Goal: Task Accomplishment & Management: Manage account settings

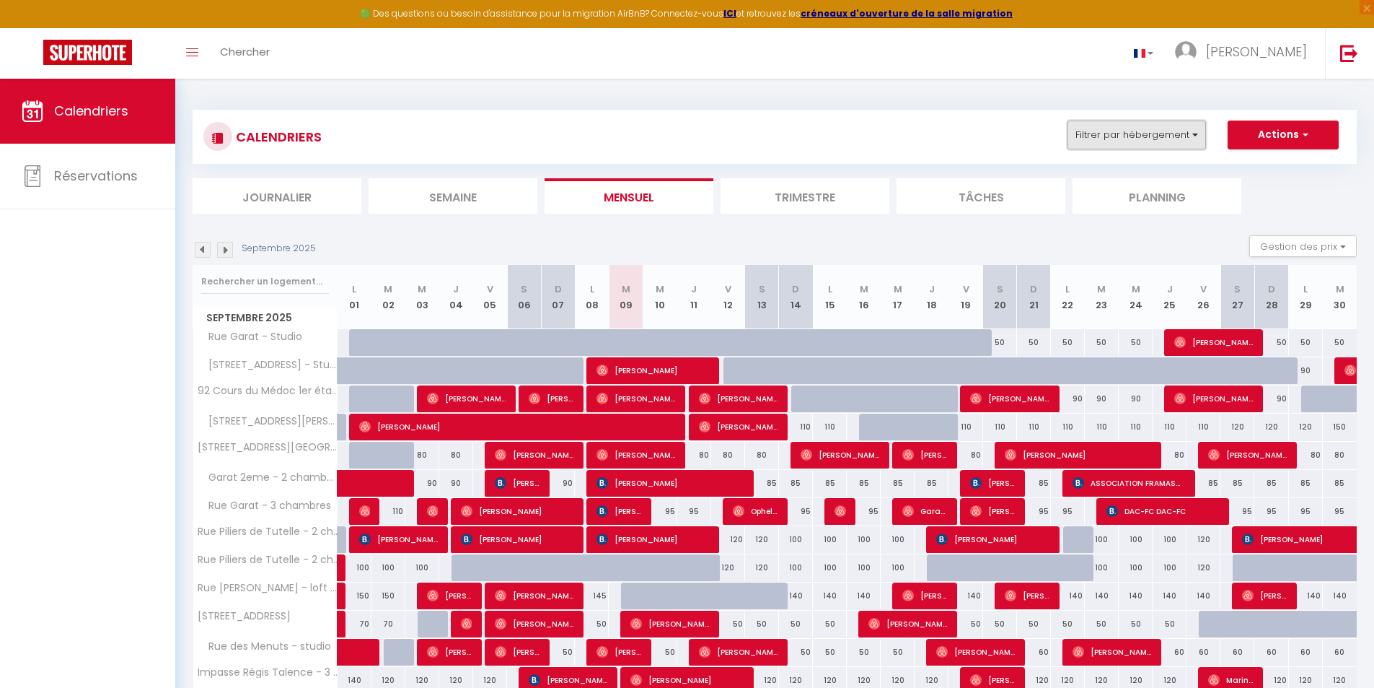
click at [1167, 124] on button "Filtrer par hébergement" at bounding box center [1137, 134] width 139 height 29
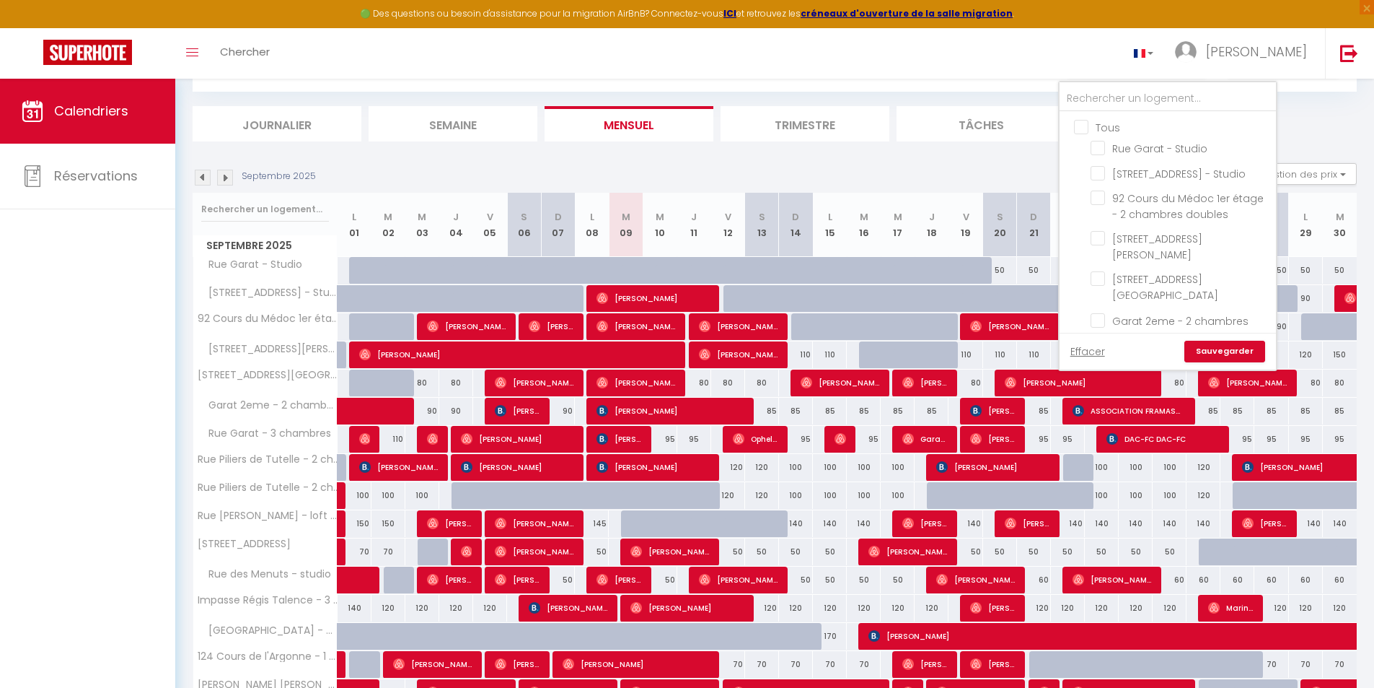
click at [759, 51] on div "Toggle menubar Chercher BUTTON Helena Paramètres" at bounding box center [734, 53] width 1259 height 51
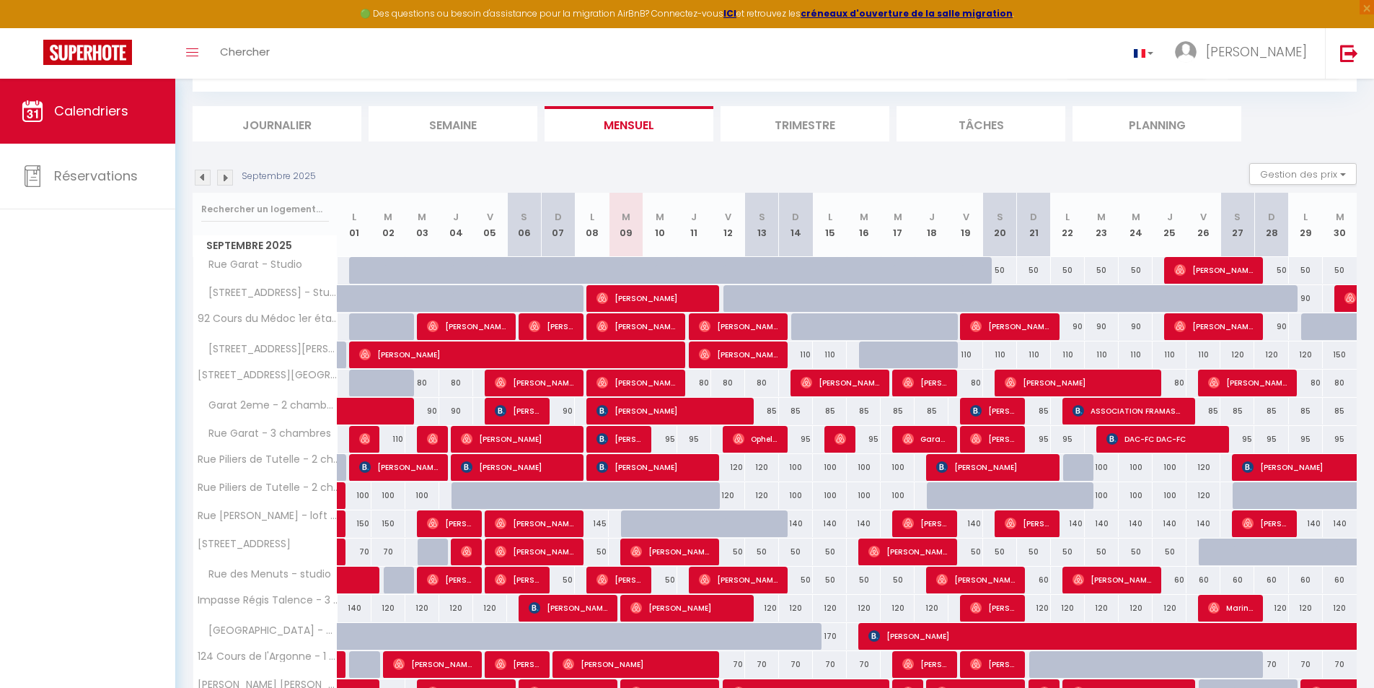
click at [446, 131] on li "Semaine" at bounding box center [453, 123] width 169 height 35
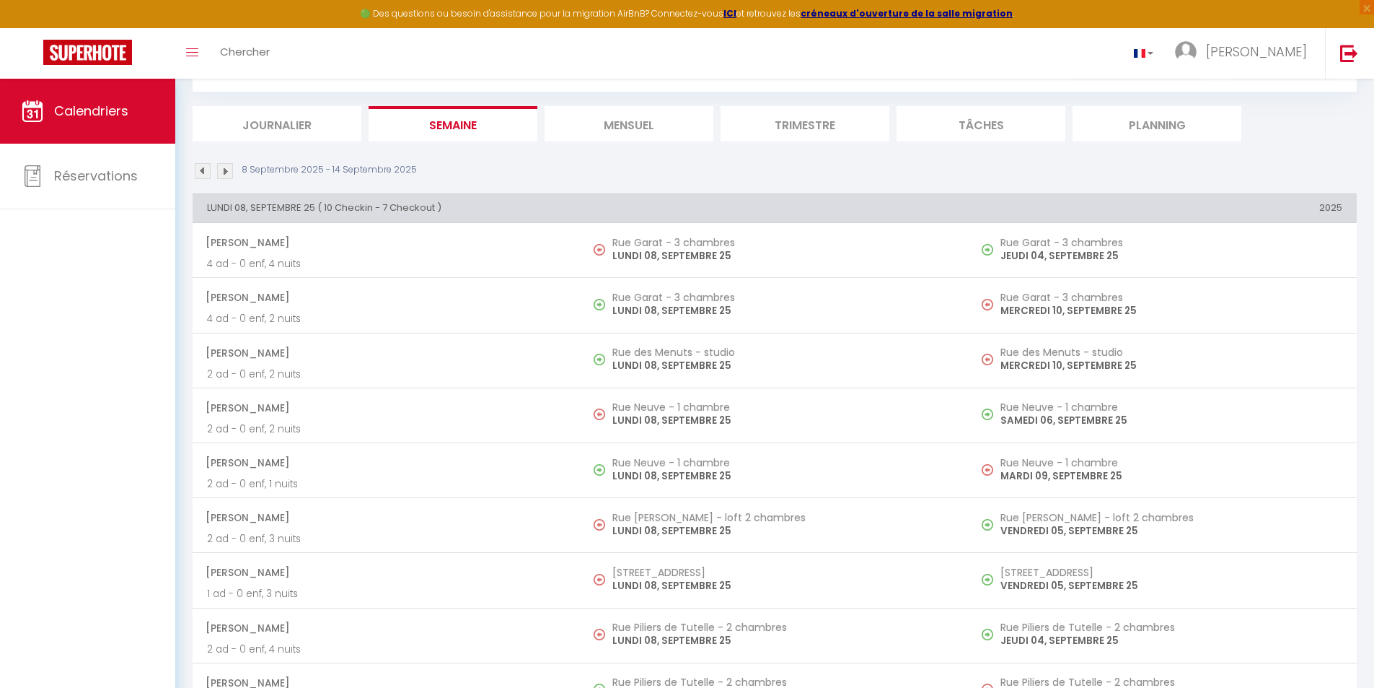
click at [303, 128] on li "Journalier" at bounding box center [277, 123] width 169 height 35
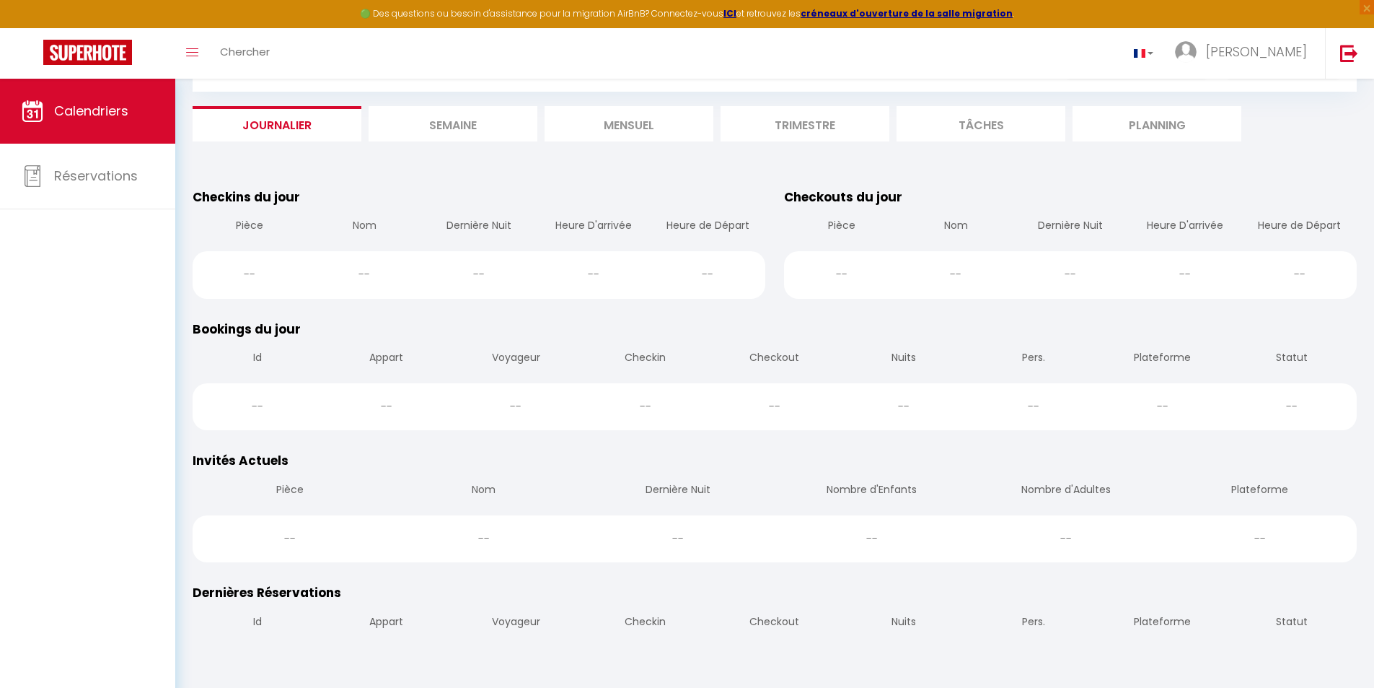
click at [452, 123] on li "Semaine" at bounding box center [453, 123] width 169 height 35
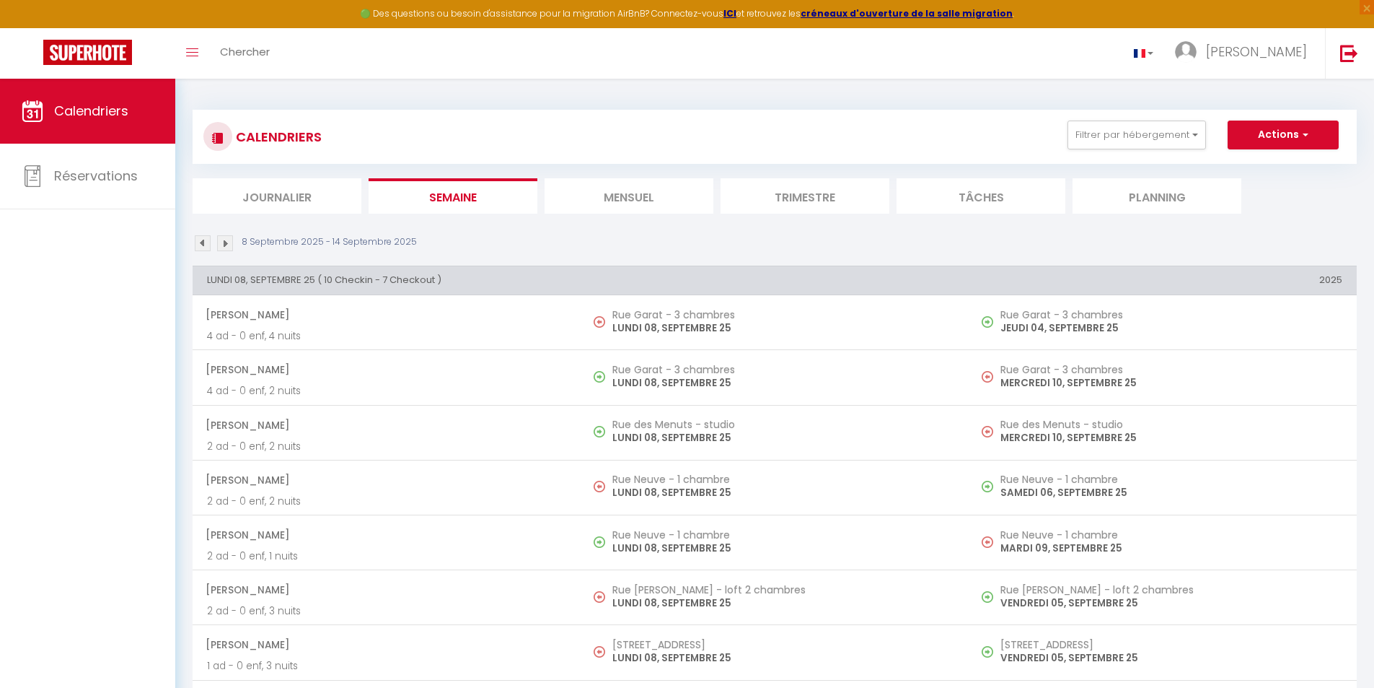
click at [281, 182] on li "Journalier" at bounding box center [277, 195] width 169 height 35
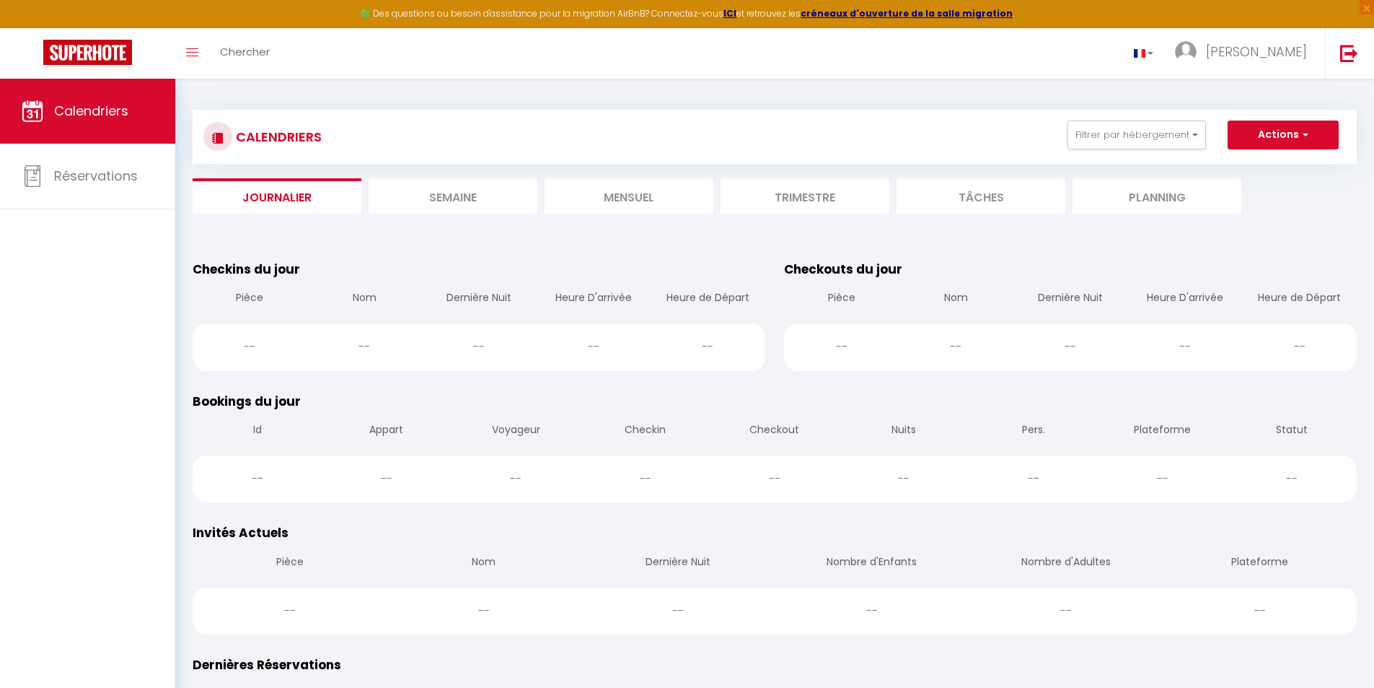
click at [424, 196] on li "Semaine" at bounding box center [453, 195] width 169 height 35
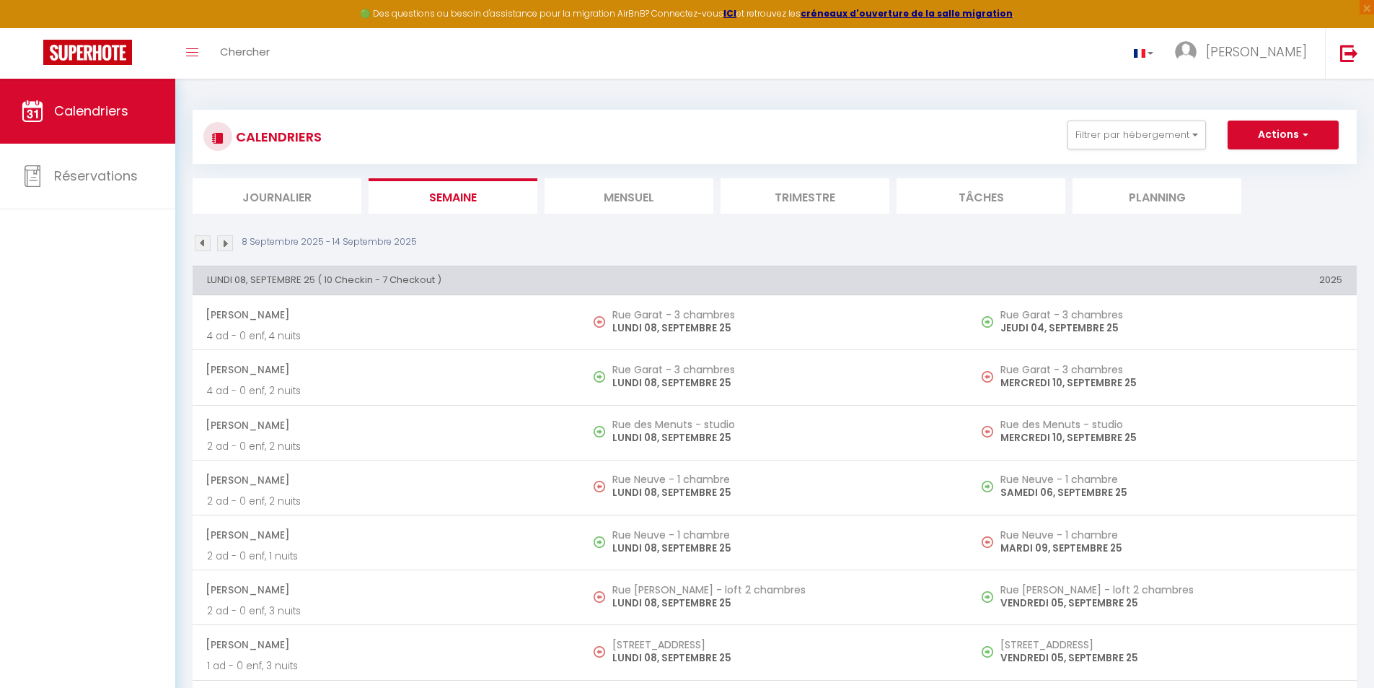
click at [599, 205] on li "Mensuel" at bounding box center [629, 195] width 169 height 35
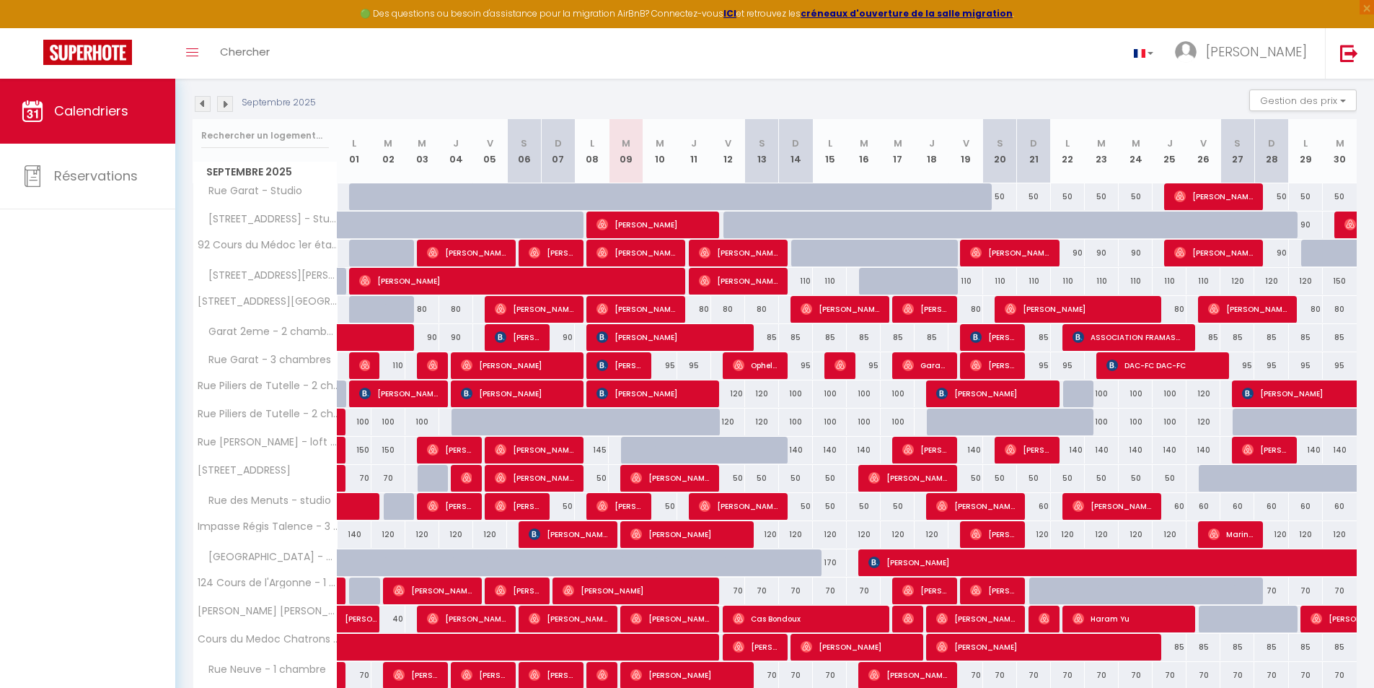
scroll to position [144, 0]
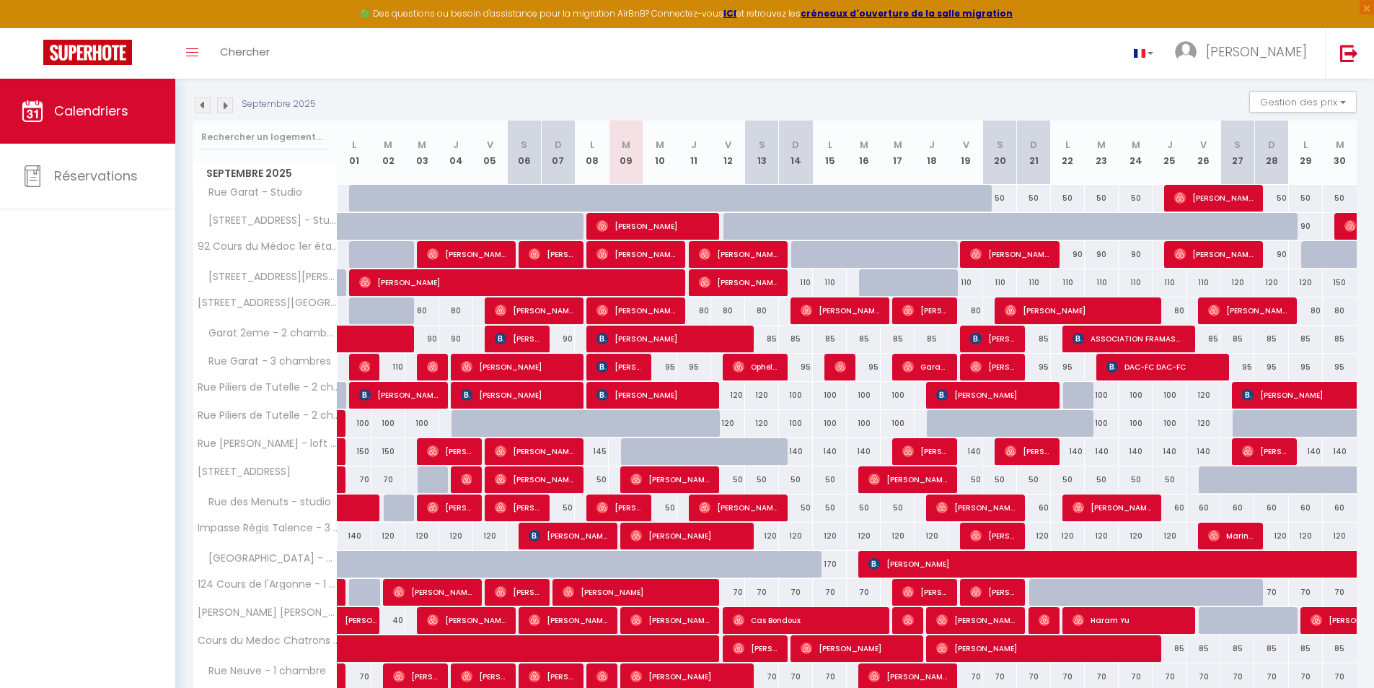
click at [825, 279] on div "110" at bounding box center [830, 282] width 34 height 27
type input "110"
type input "Lun 15 Septembre 2025"
type input "[DATE] Septembre 2025"
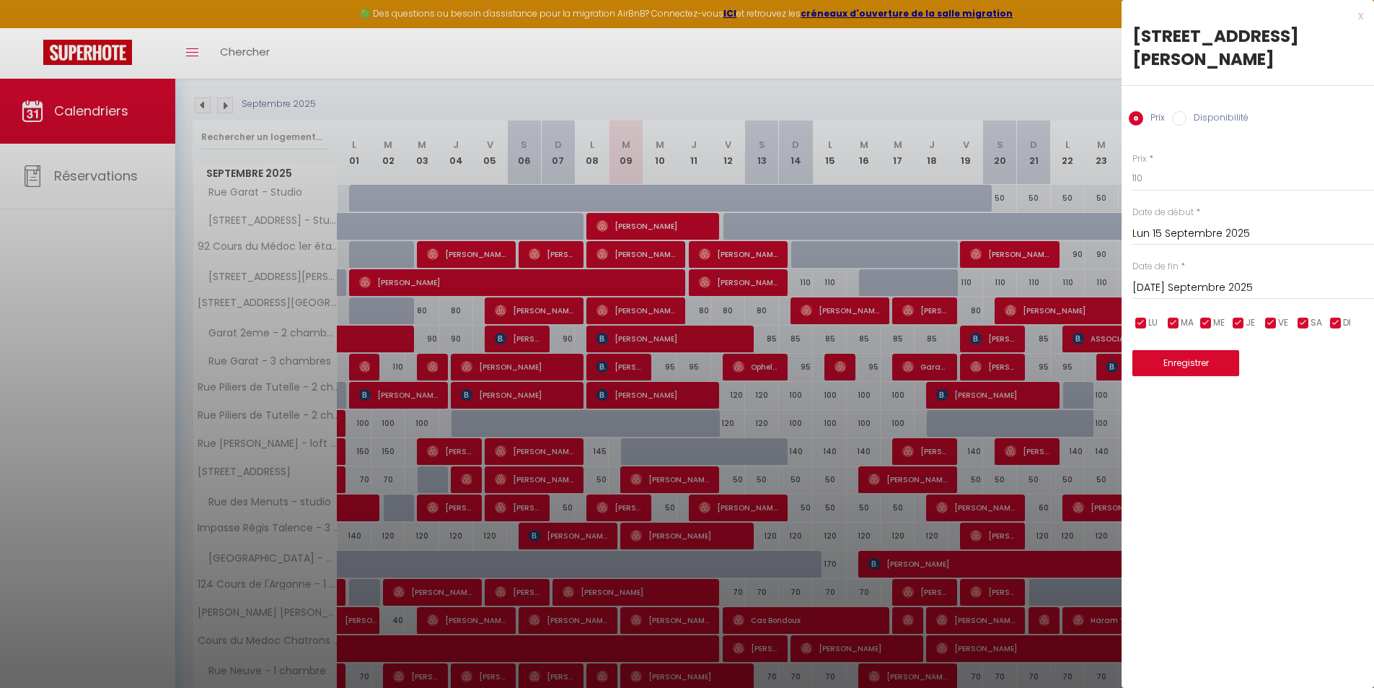
click at [1361, 14] on div "x" at bounding box center [1243, 15] width 242 height 17
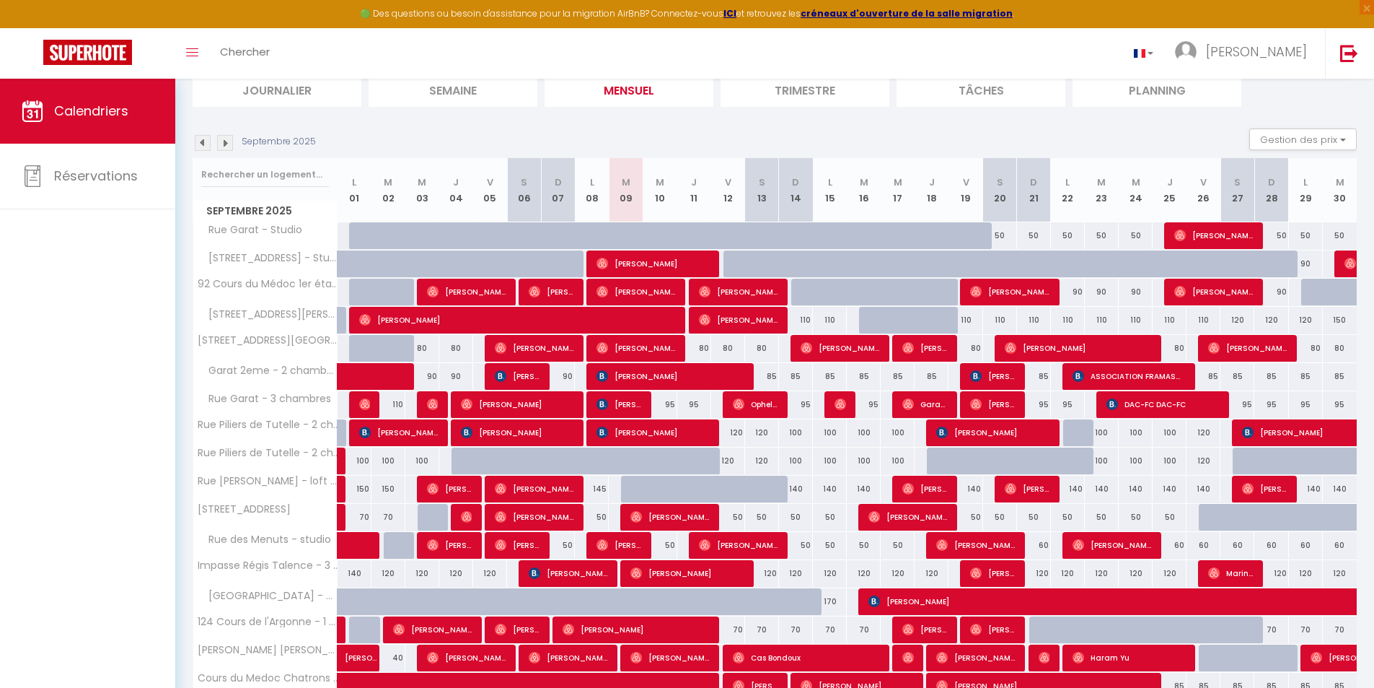
scroll to position [0, 0]
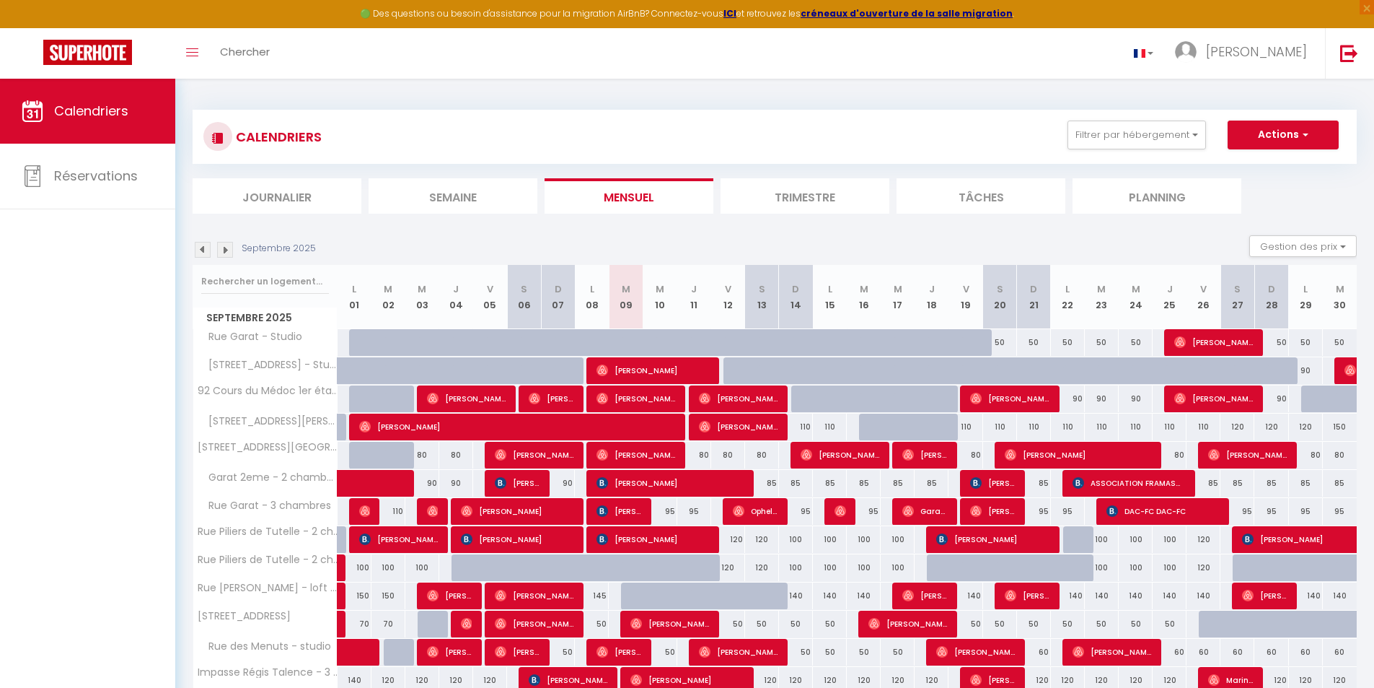
click at [1138, 241] on div "Septembre 2025 Gestion des prix Nb Nuits minimum Règles Disponibilité" at bounding box center [775, 250] width 1165 height 30
click at [1161, 131] on button "Filtrer par hébergement" at bounding box center [1137, 134] width 139 height 29
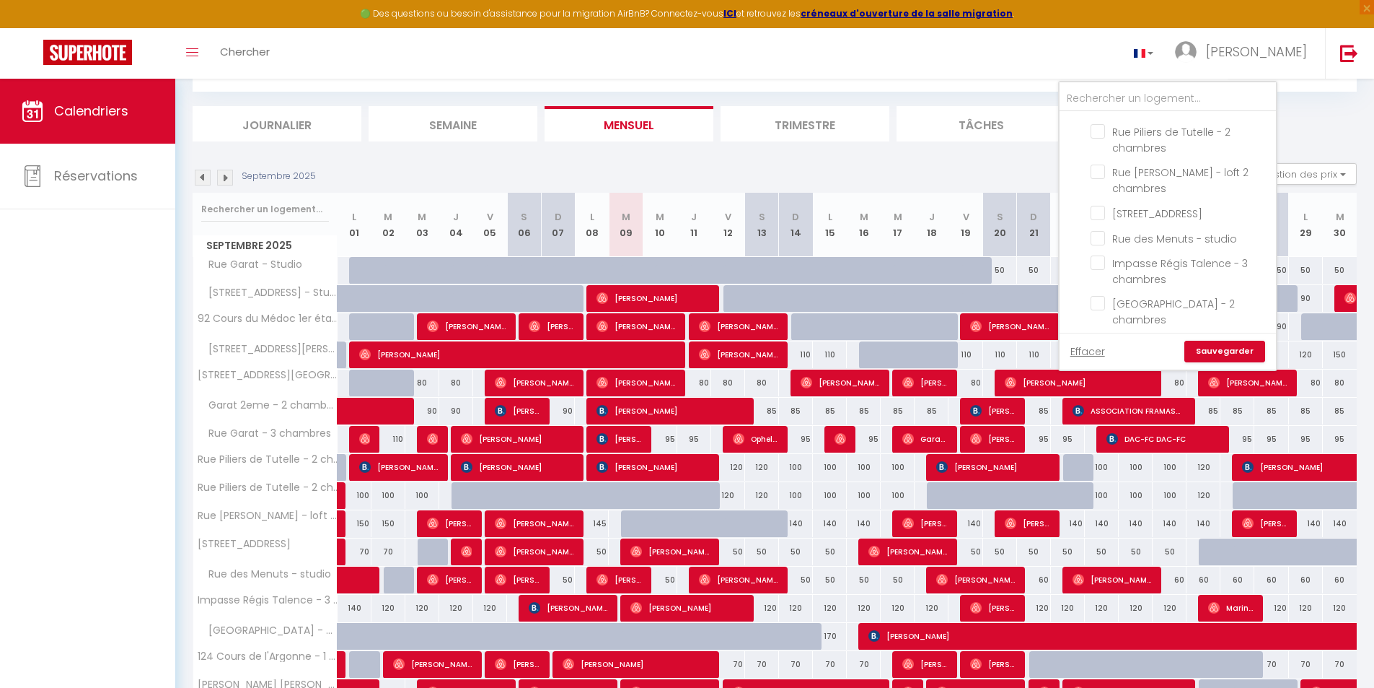
scroll to position [207, 0]
click at [1117, 277] on input "[STREET_ADDRESS]" at bounding box center [1181, 284] width 180 height 14
checkbox input "true"
checkbox input "false"
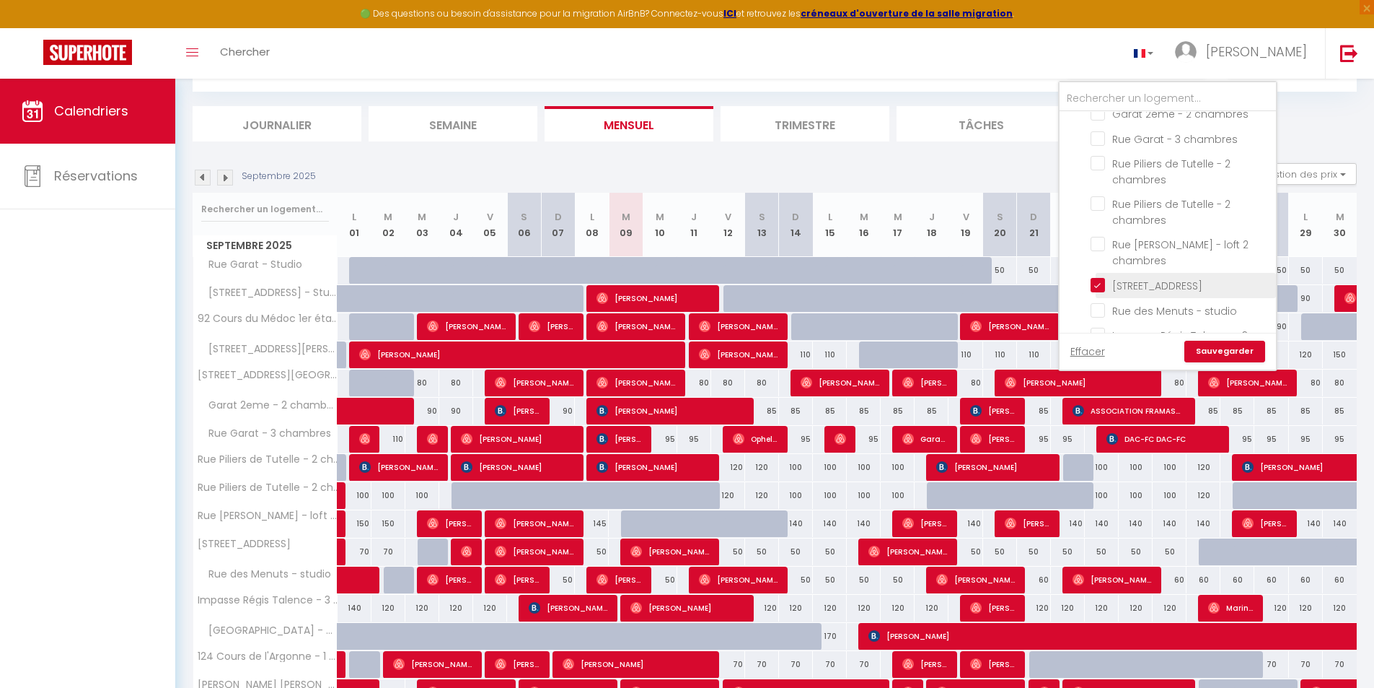
checkbox input "false"
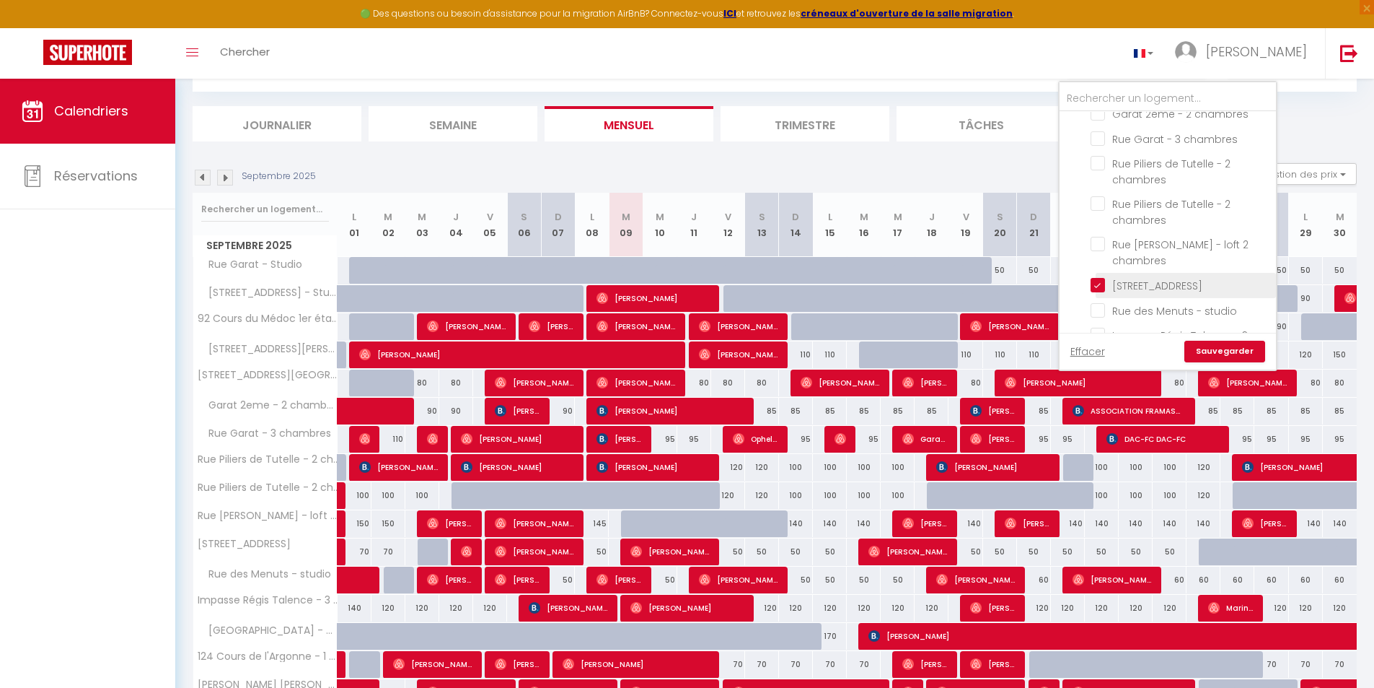
checkbox input "false"
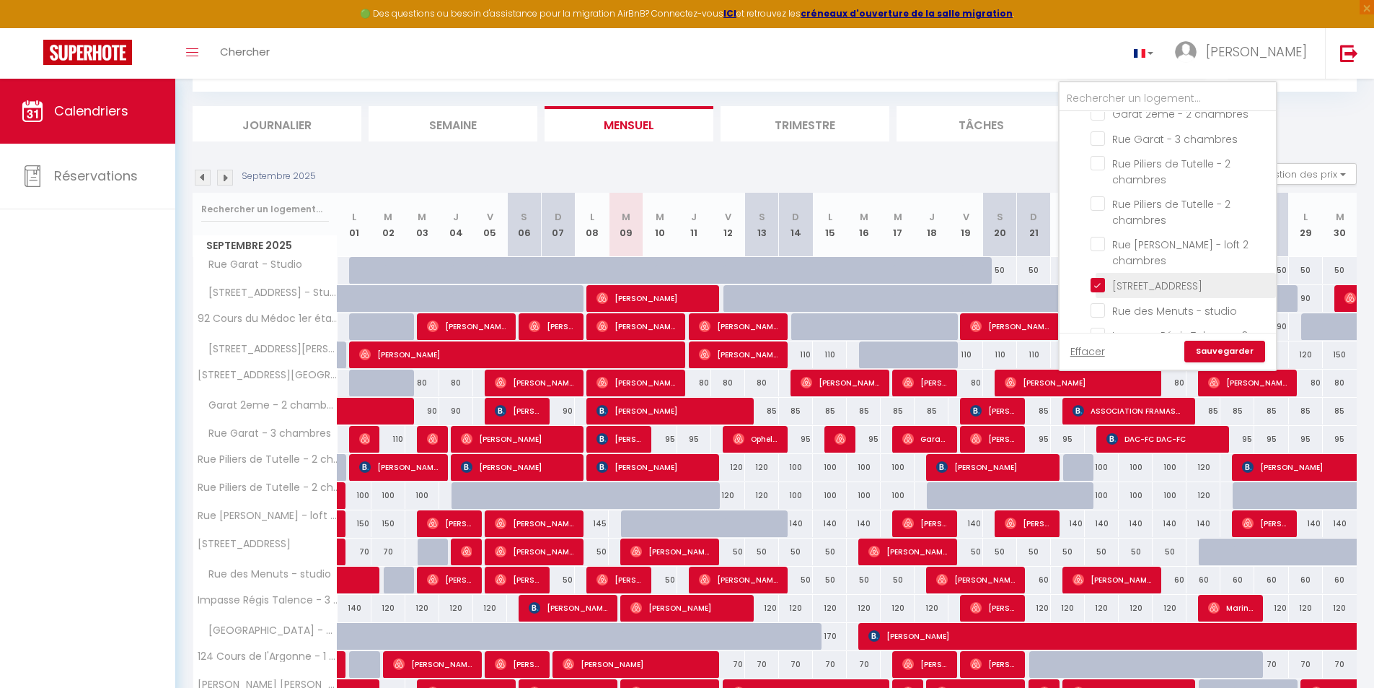
checkbox input "false"
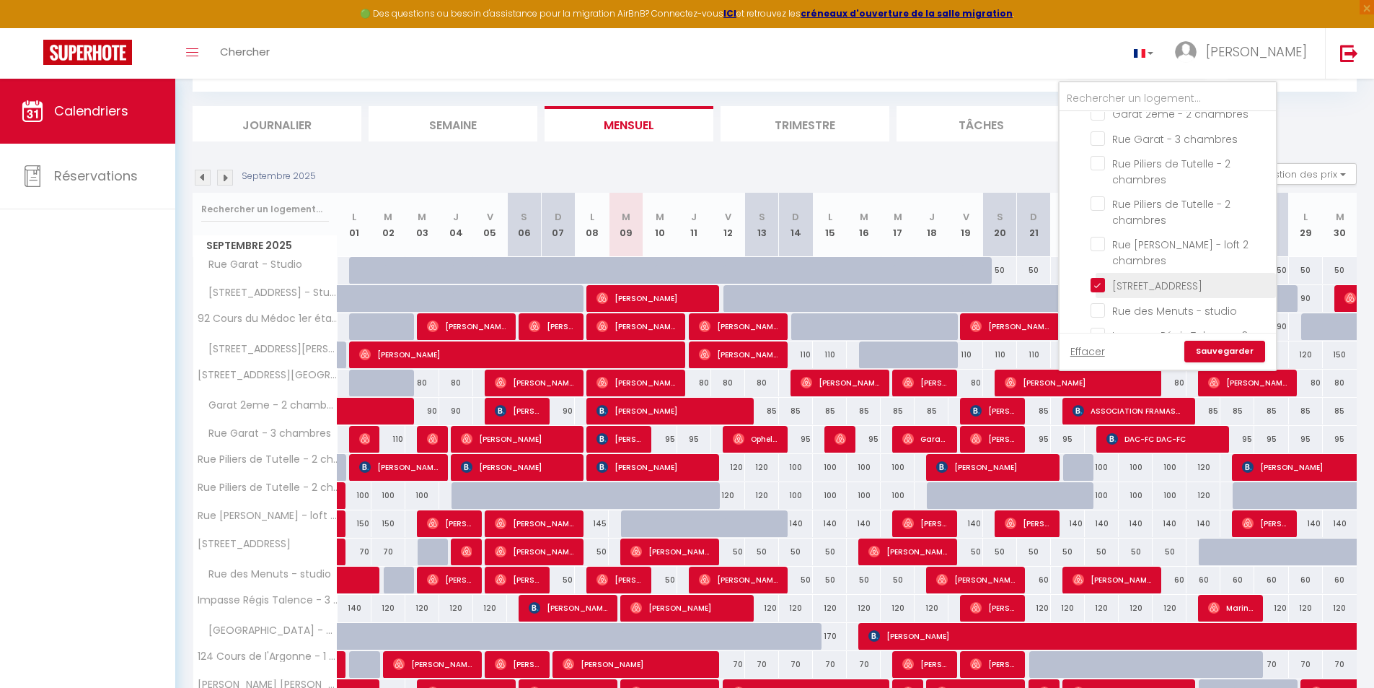
checkbox input "false"
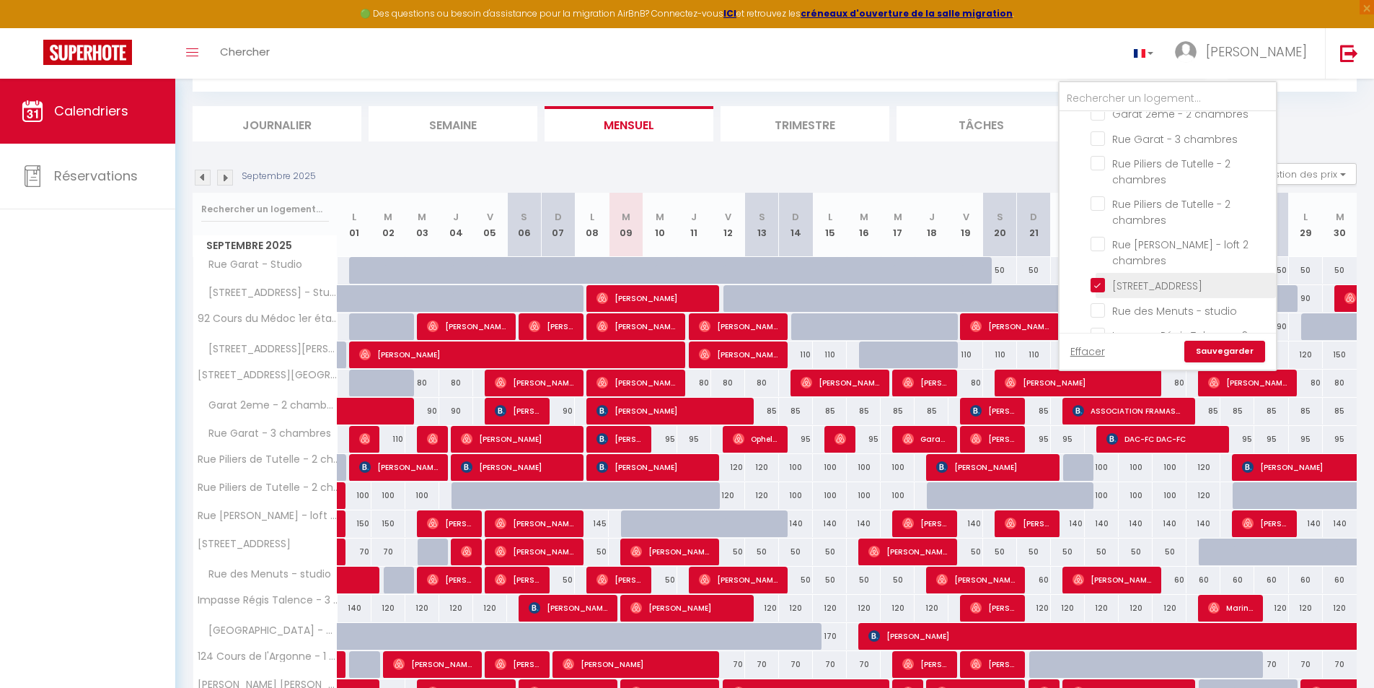
checkbox input "false"
click at [1117, 277] on input "[STREET_ADDRESS]" at bounding box center [1181, 284] width 180 height 14
checkbox input "false"
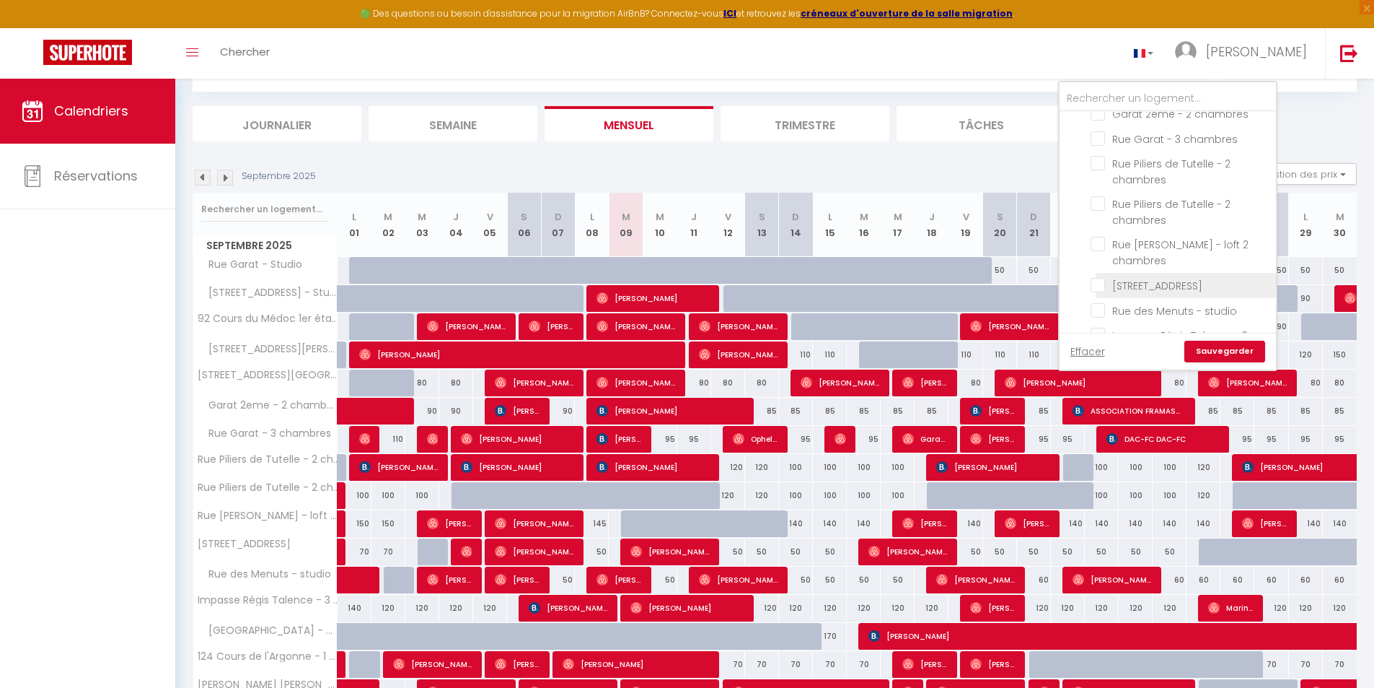
checkbox input "false"
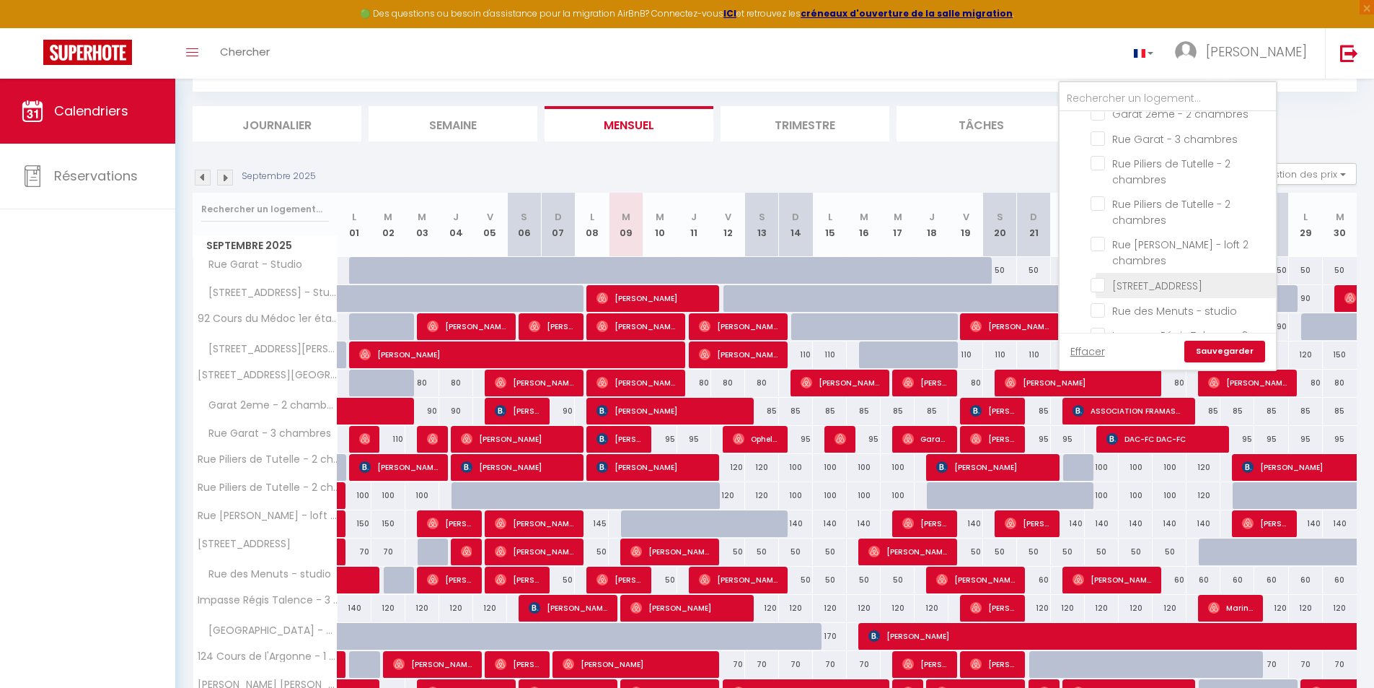
checkbox input "false"
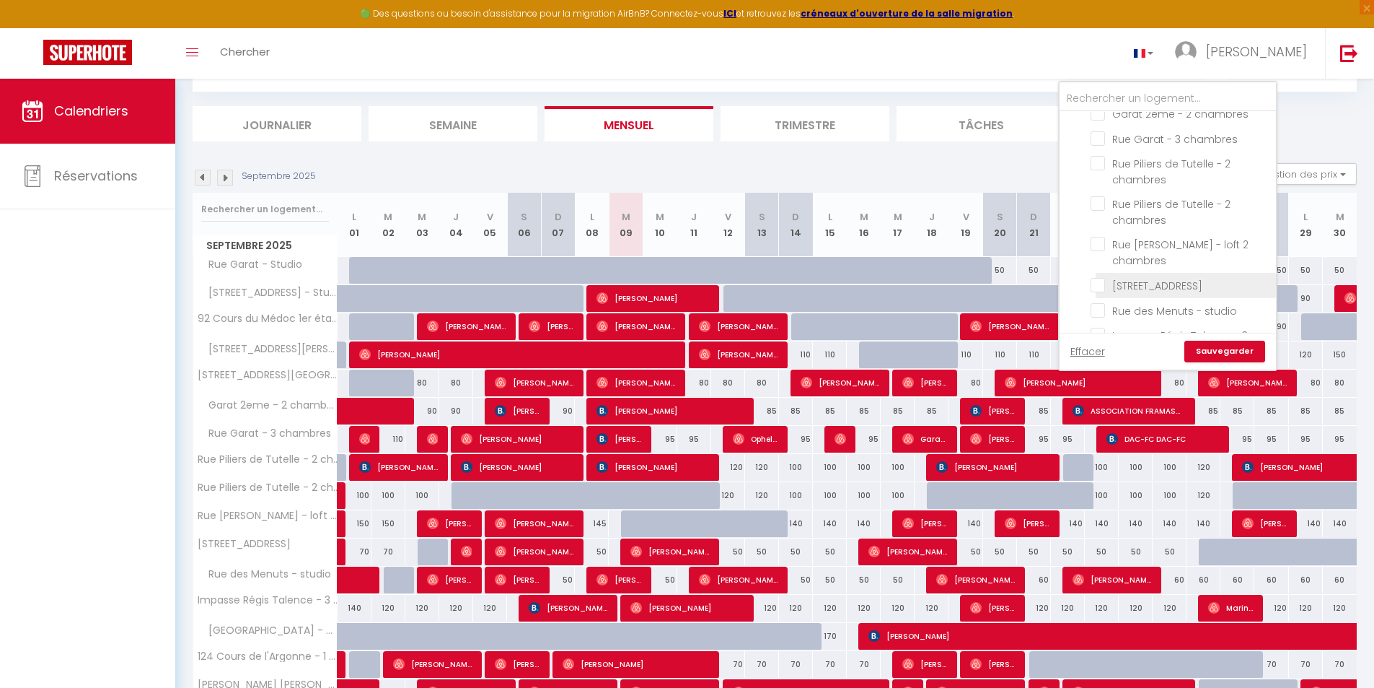
checkbox input "false"
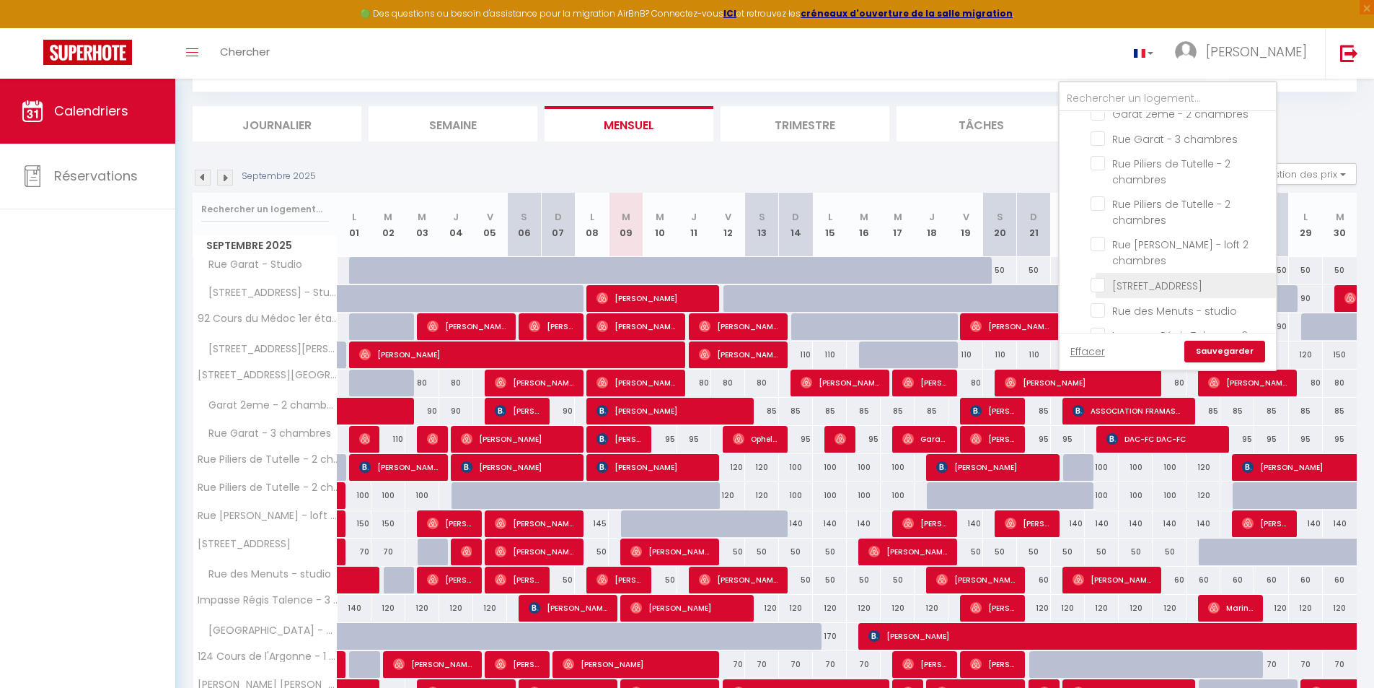
checkbox input "false"
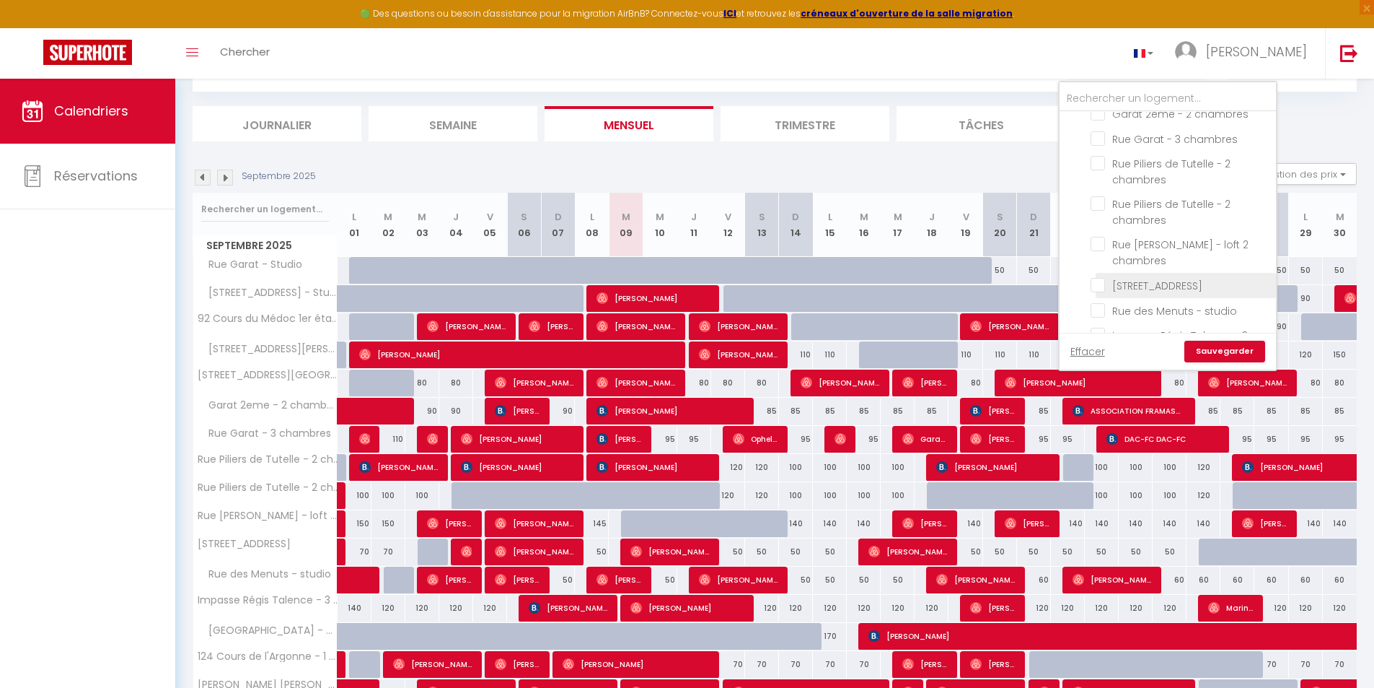
checkbox input "false"
click at [686, 167] on div "Septembre 2025 Gestion des prix Nb Nuits minimum Règles Disponibilité" at bounding box center [775, 178] width 1165 height 30
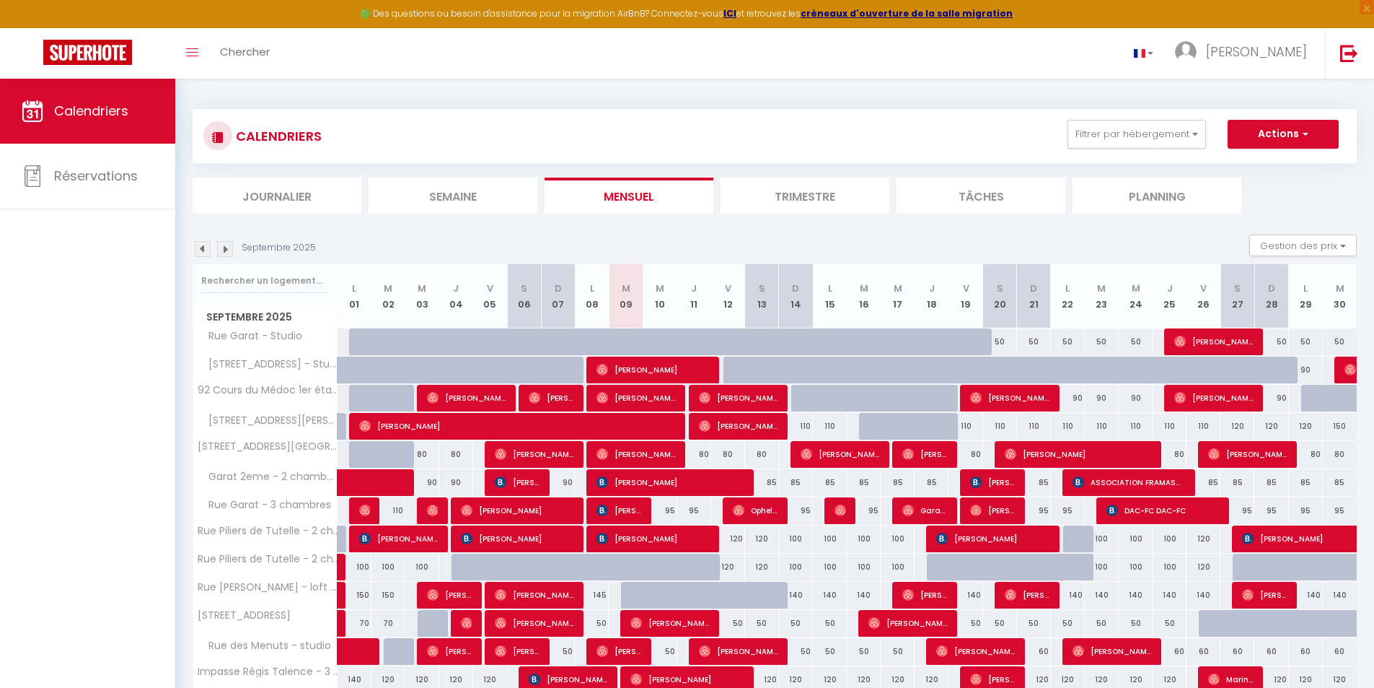
scroll to position [0, 0]
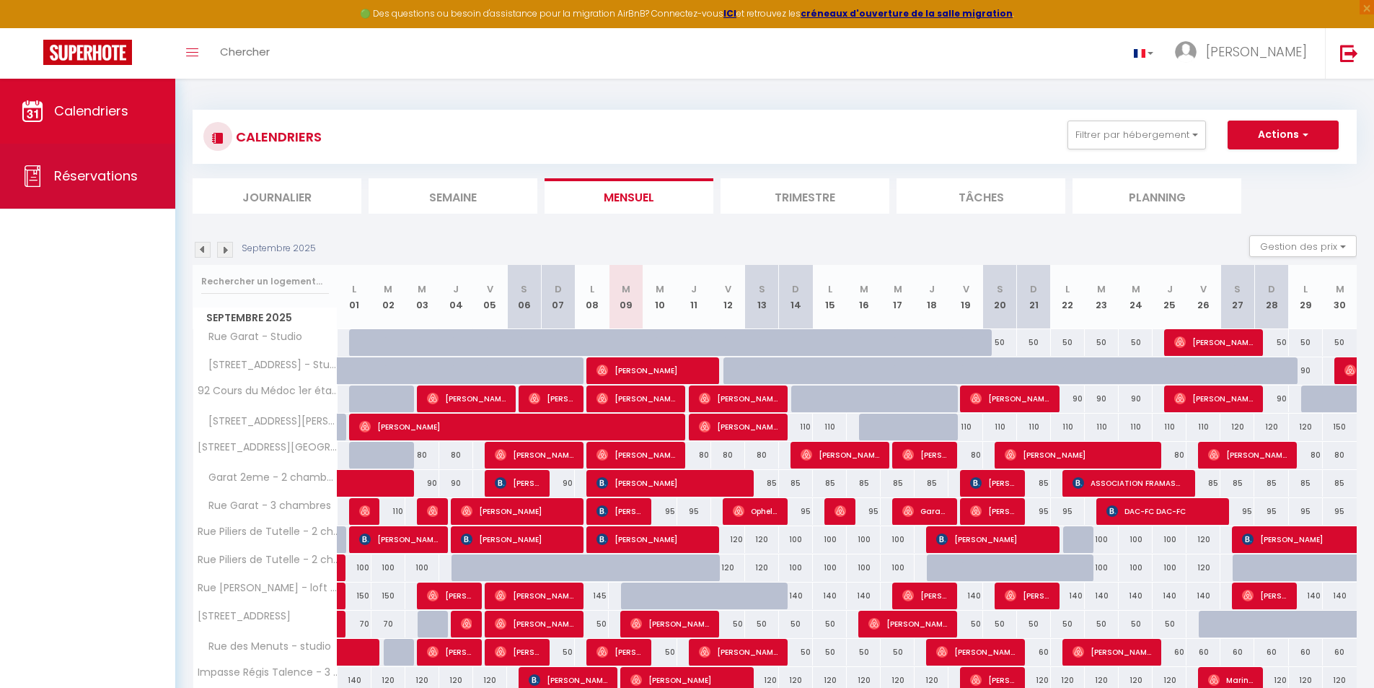
click at [72, 149] on link "Réservations" at bounding box center [87, 176] width 175 height 65
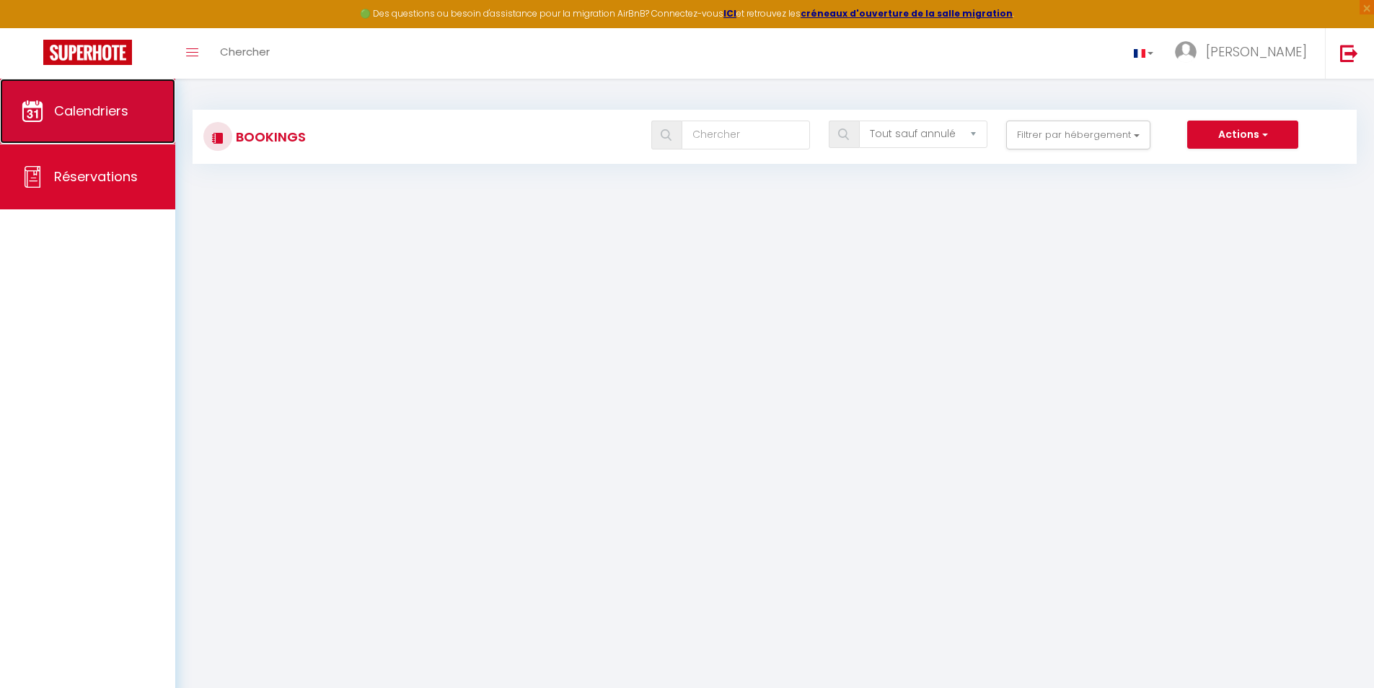
click at [69, 105] on span "Calendriers" at bounding box center [91, 111] width 74 height 18
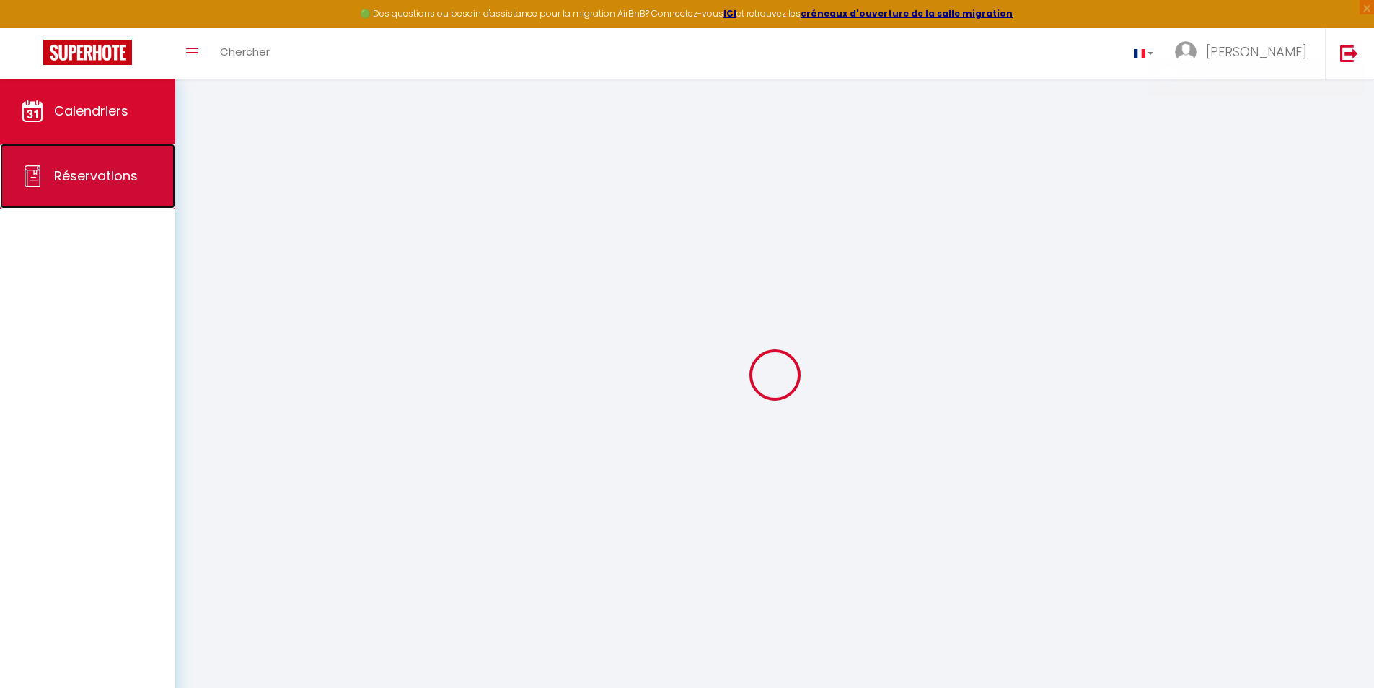
click at [63, 177] on span "Réservations" at bounding box center [96, 176] width 84 height 18
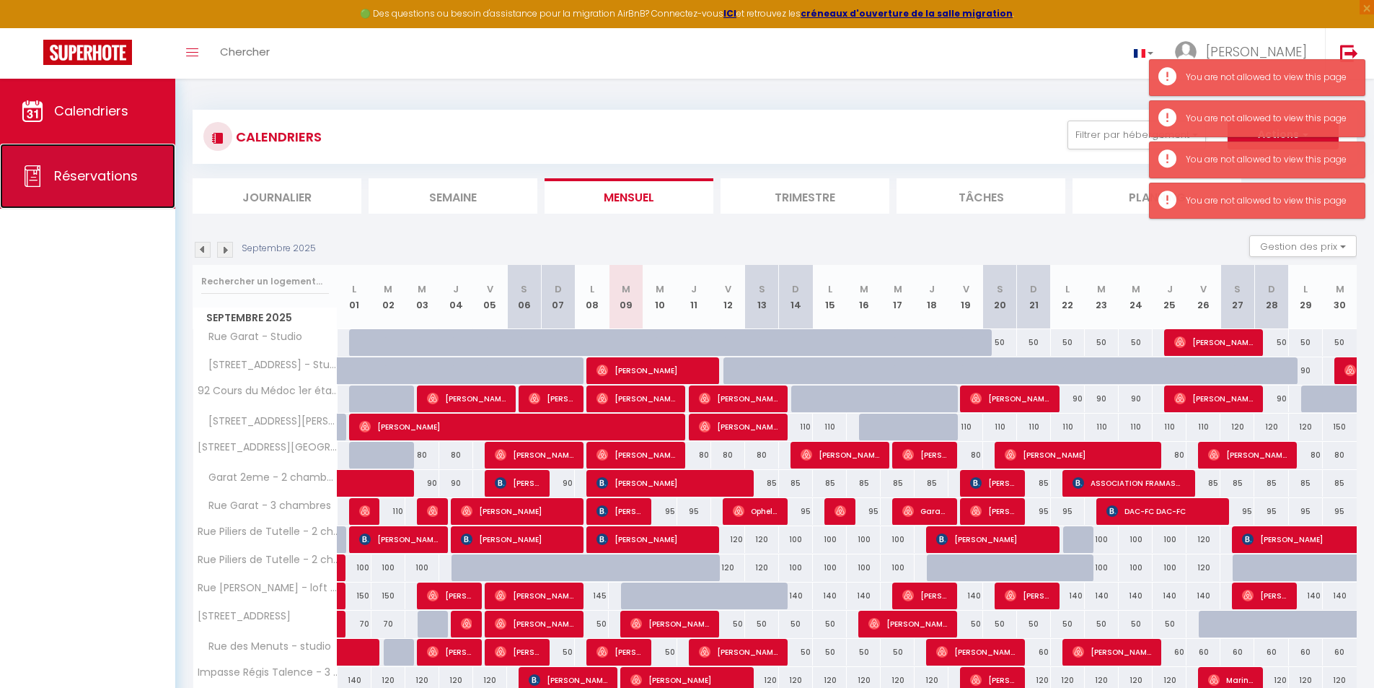
click at [38, 163] on link "Réservations" at bounding box center [87, 176] width 175 height 65
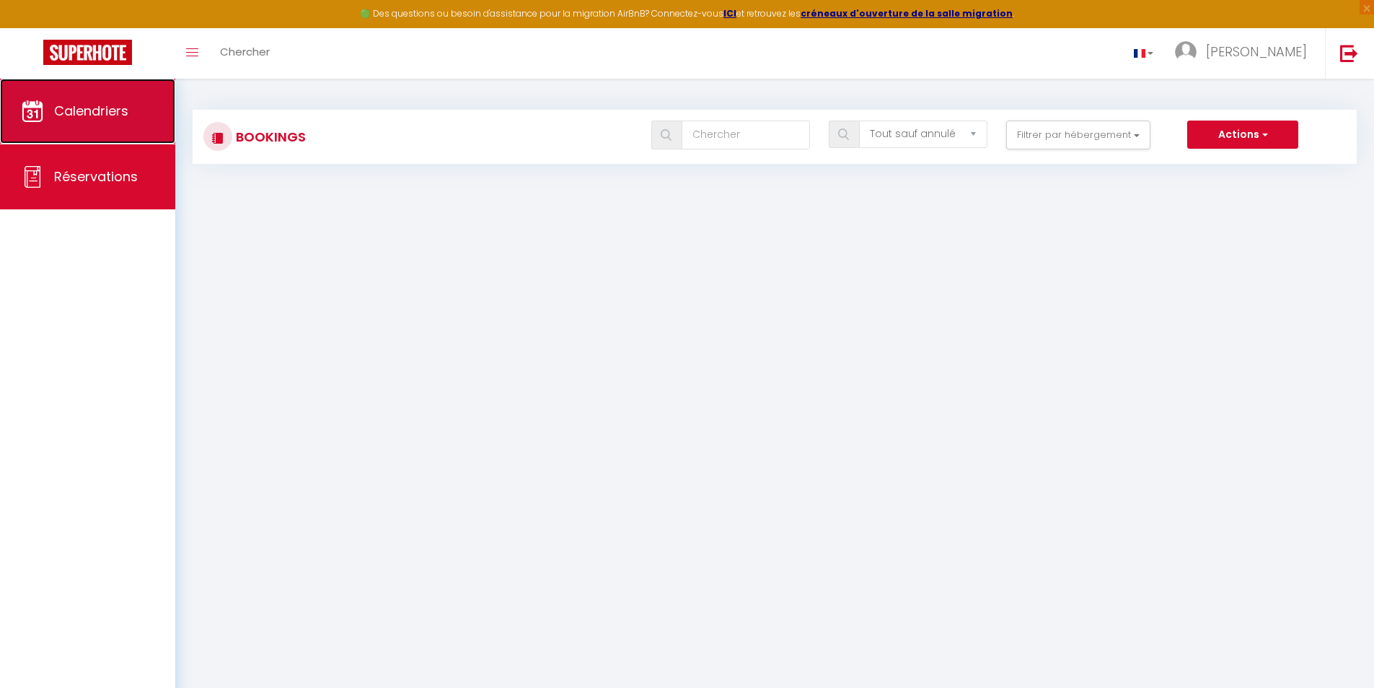
click at [49, 115] on link "Calendriers" at bounding box center [87, 111] width 175 height 65
